Goal: Check status: Check status

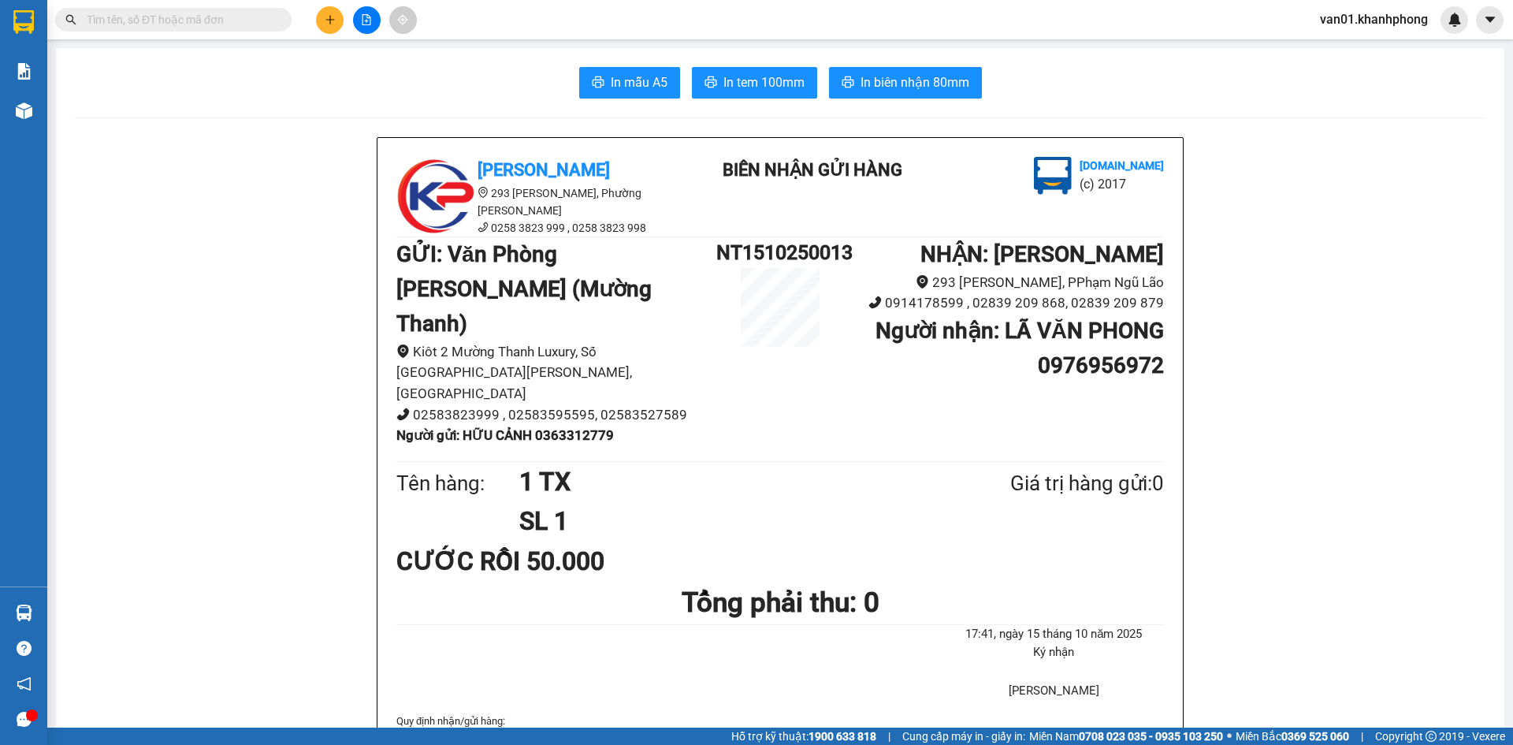
click at [204, 27] on input "text" at bounding box center [180, 19] width 186 height 17
click at [251, 23] on input "text" at bounding box center [180, 19] width 186 height 17
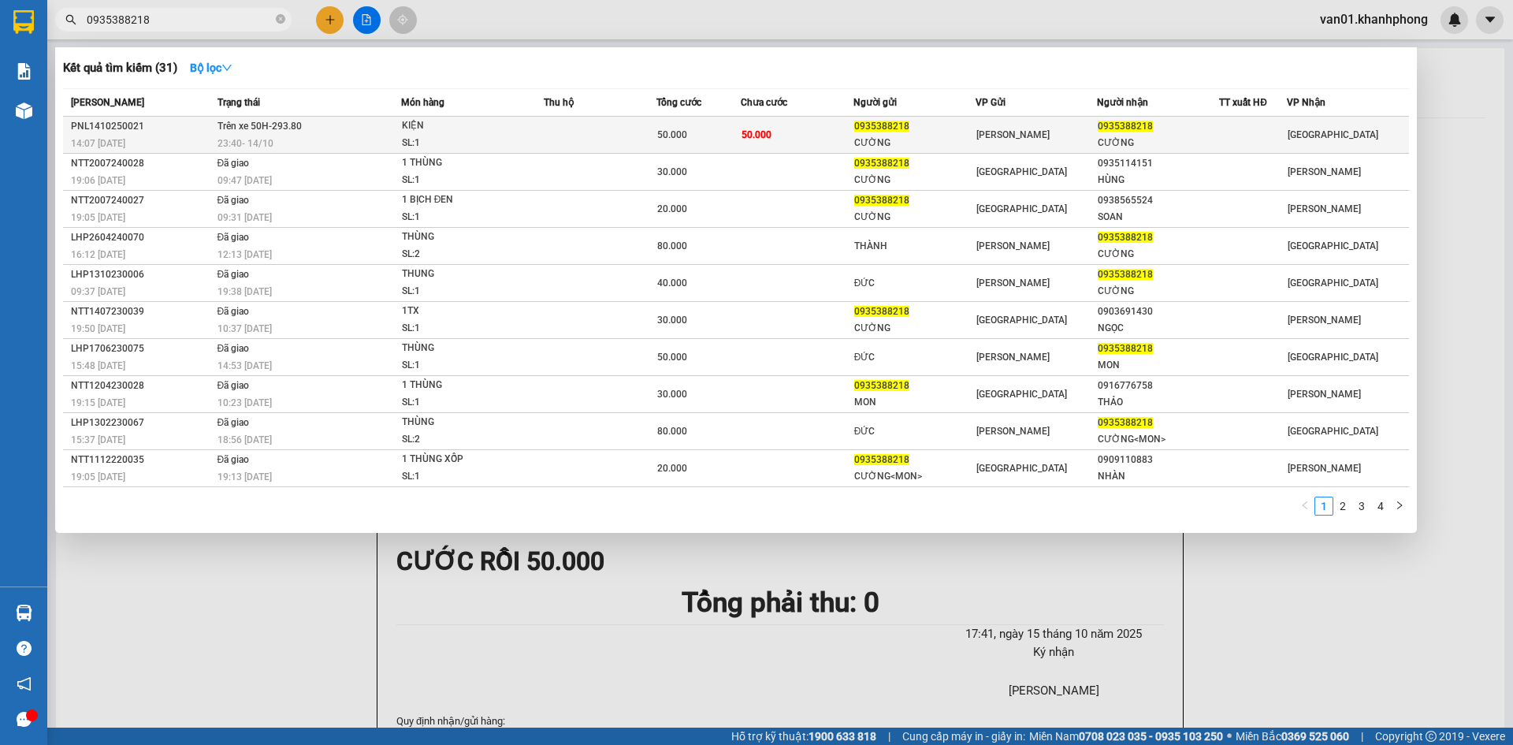
type input "0935388218"
drag, startPoint x: 1344, startPoint y: 136, endPoint x: 1275, endPoint y: 140, distance: 69.5
click at [1275, 140] on tr "PNL1410250021 14:07 [DATE] Trên xe 50H-293.80 23:40 [DATE] KIỆN SL: 1 50.000 50…" at bounding box center [736, 135] width 1346 height 37
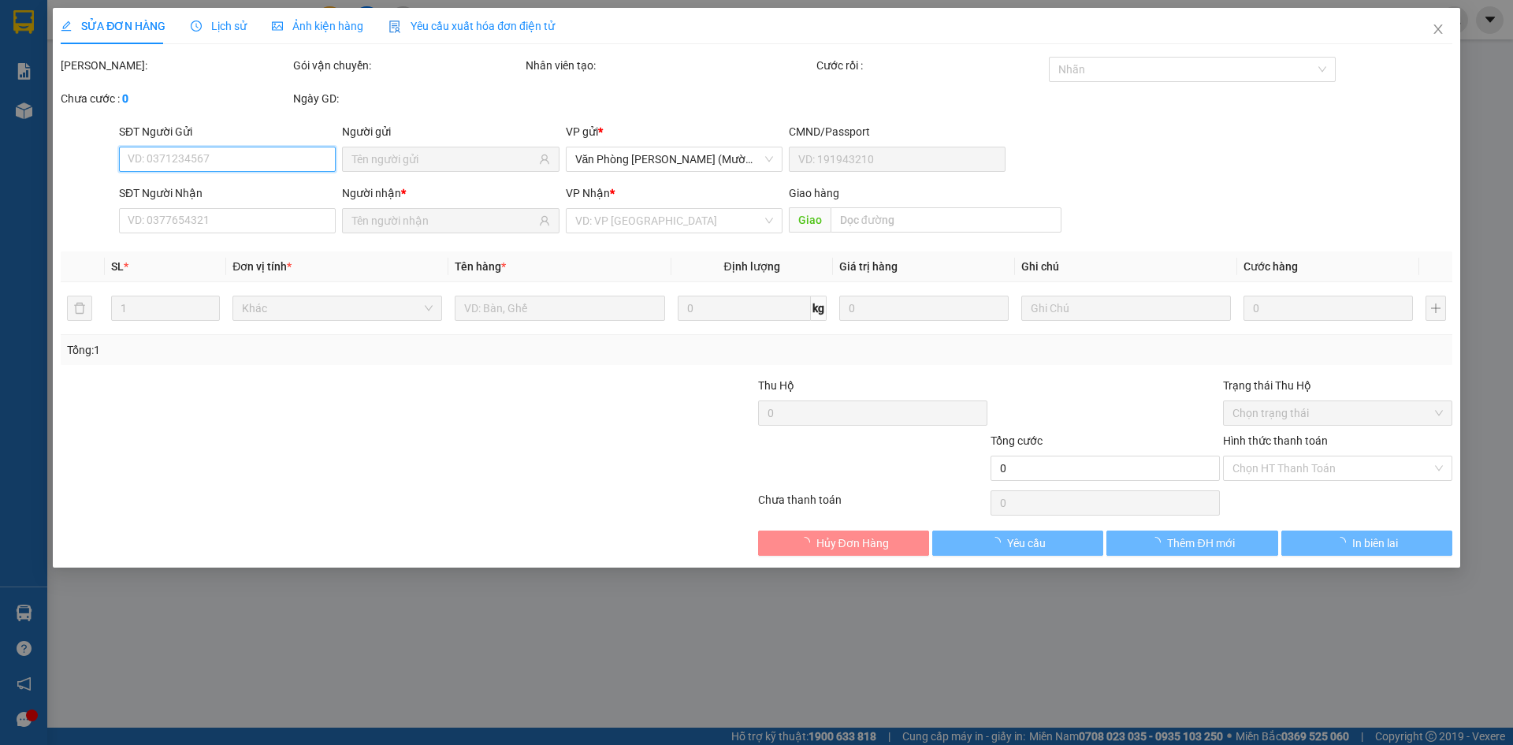
type input "0935388218"
type input "CƯỜNG"
type input "0935388218"
type input "CƯỜNG"
type input "50.000"
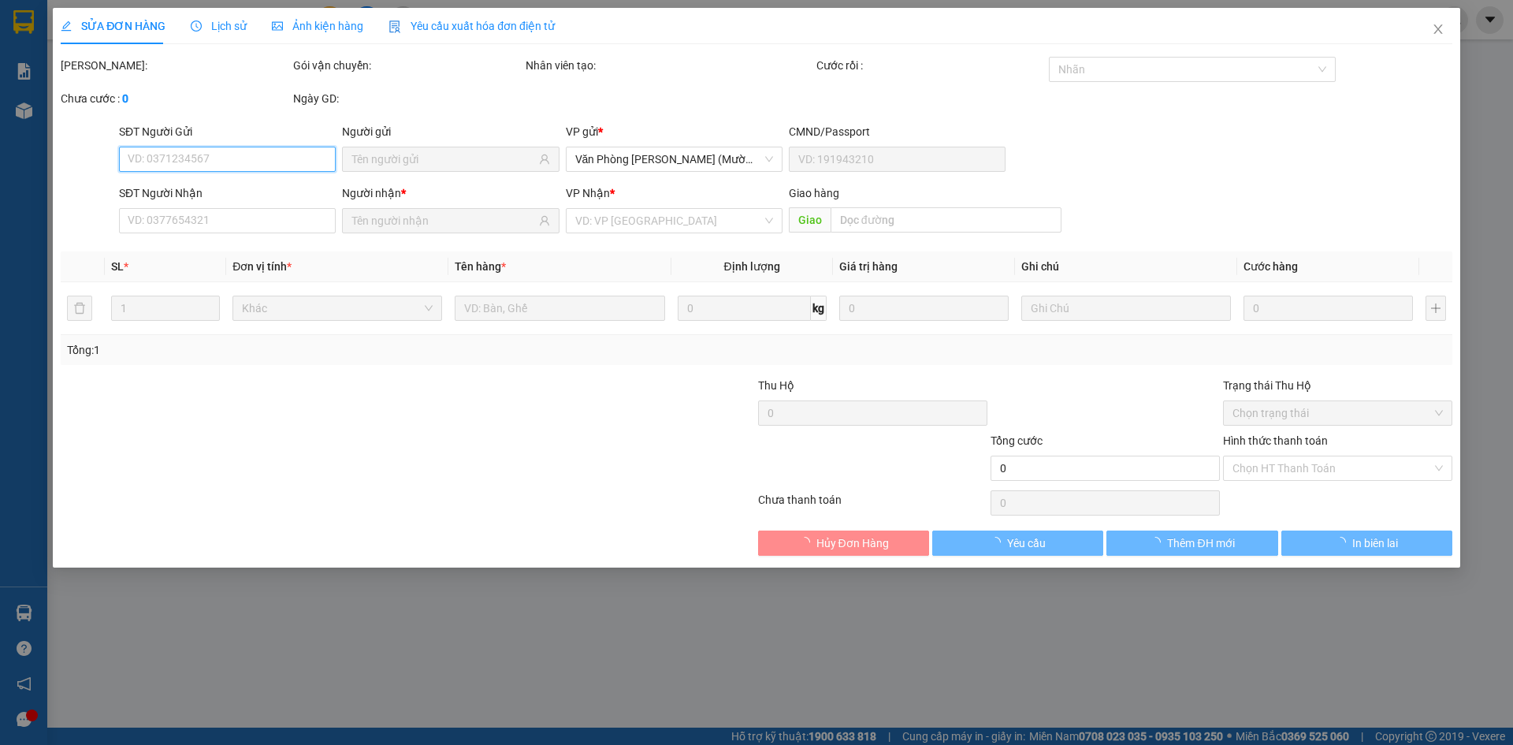
type input "50.000"
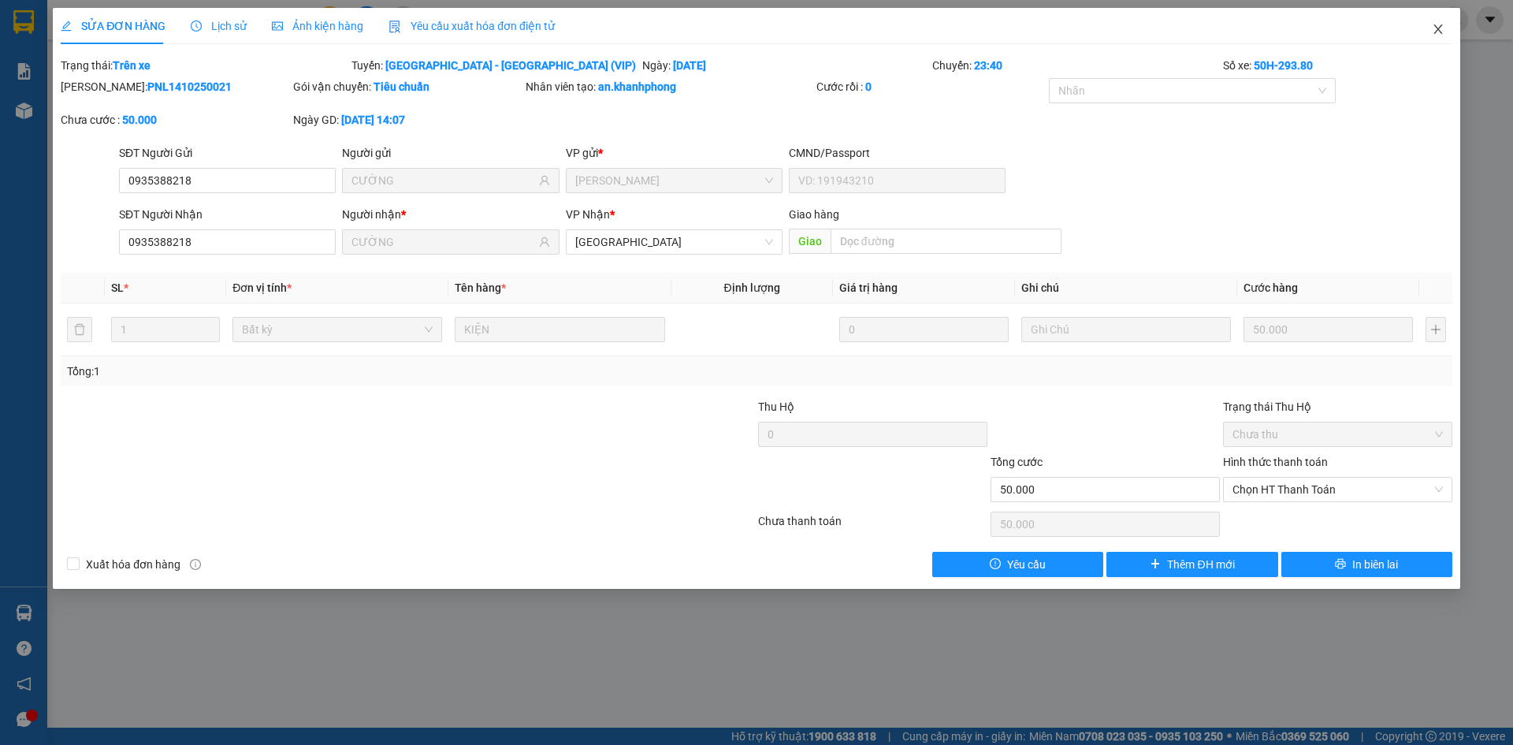
click at [1434, 32] on icon "close" at bounding box center [1438, 29] width 13 height 13
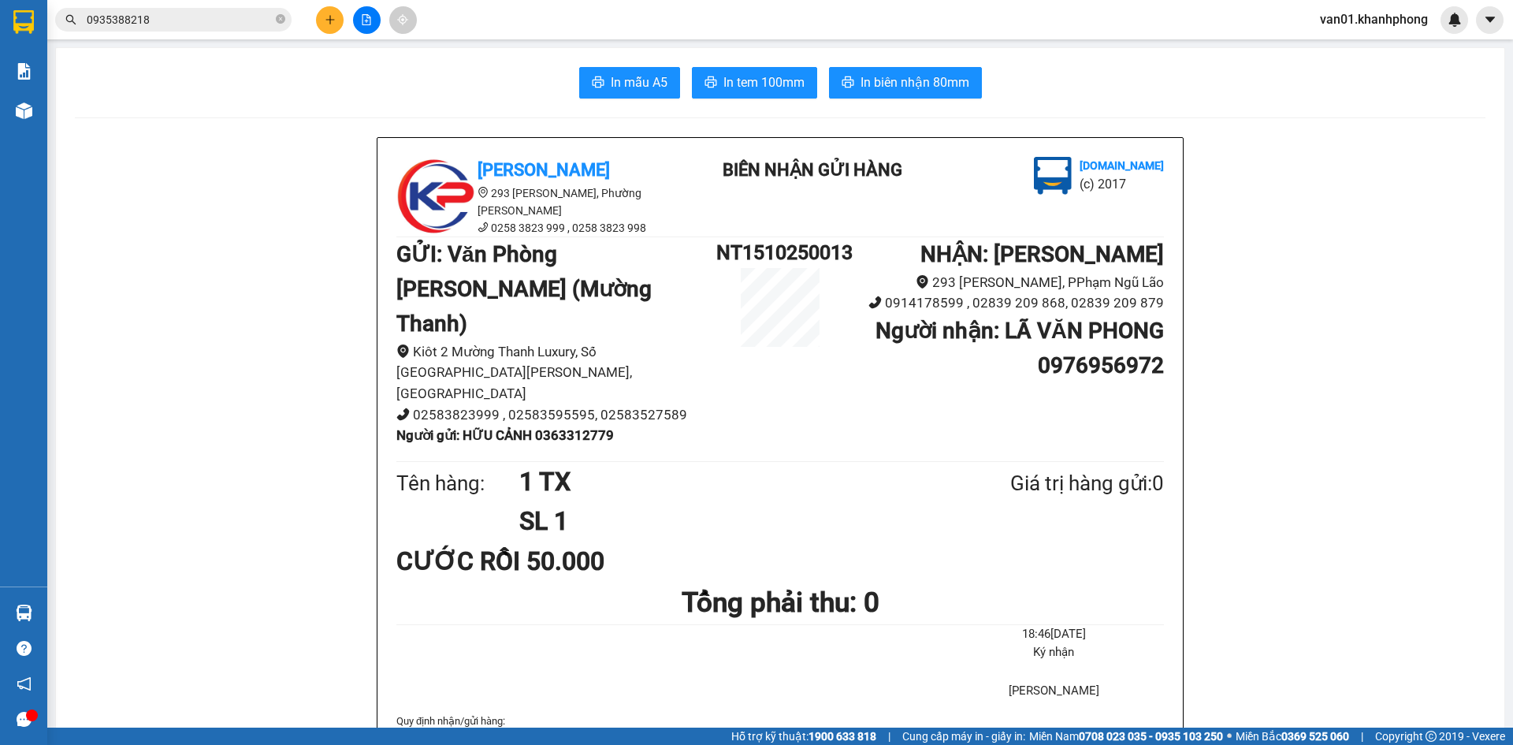
click at [205, 21] on input "0935388218" at bounding box center [180, 19] width 186 height 17
